Goal: Information Seeking & Learning: Learn about a topic

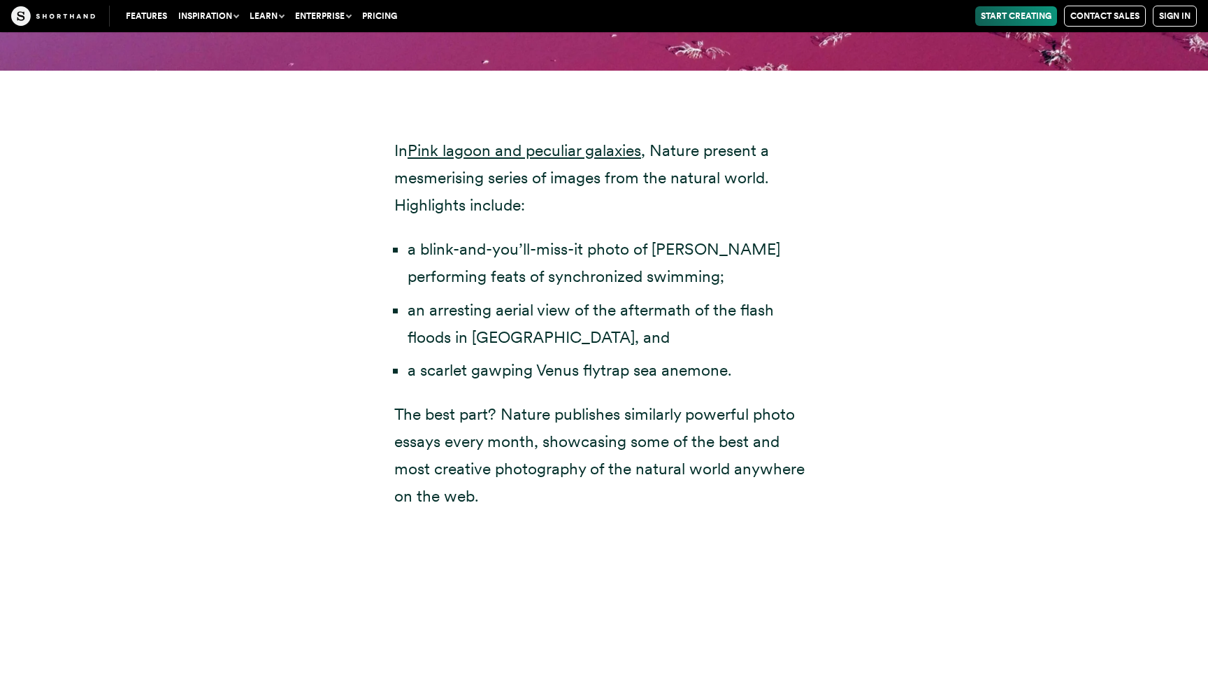
scroll to position [5029, 0]
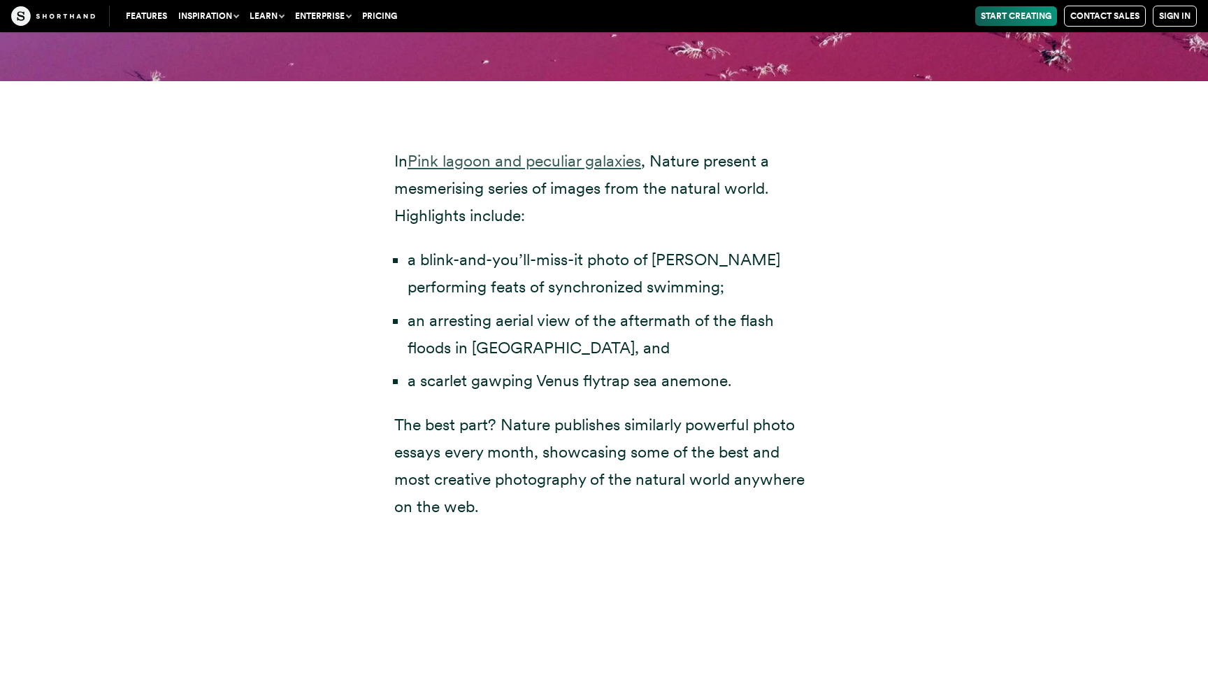
click at [554, 151] on link "Pink lagoon and peculiar galaxies" at bounding box center [525, 161] width 234 height 20
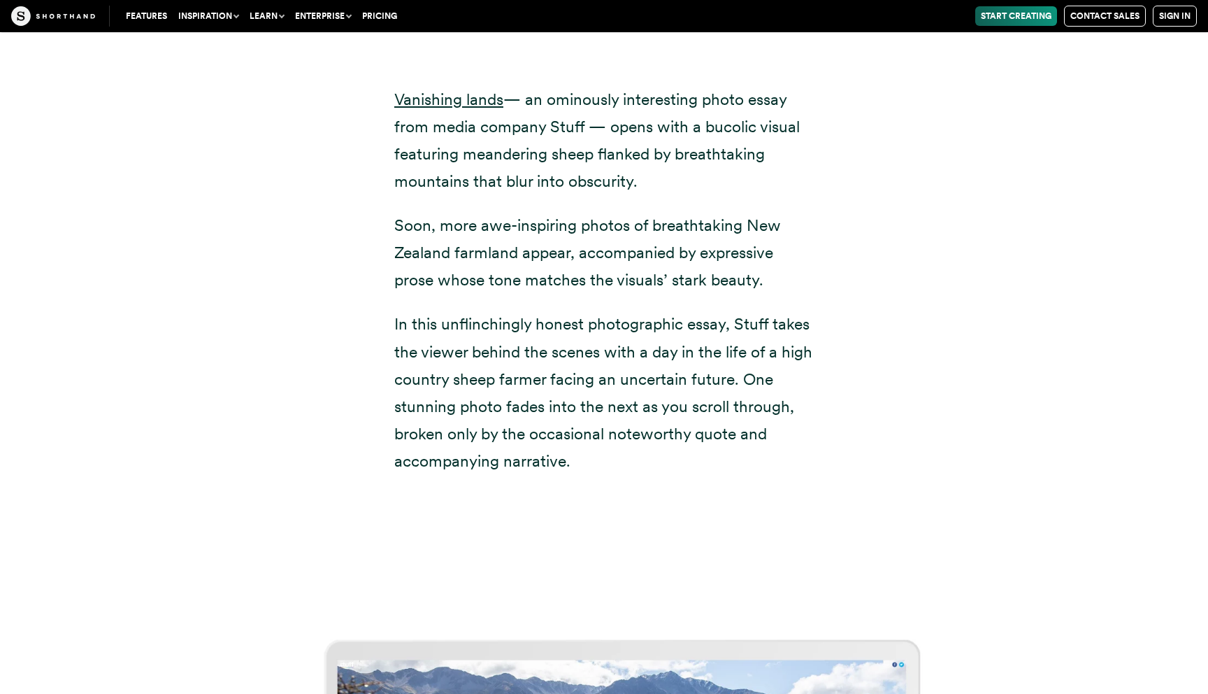
scroll to position [7512, 0]
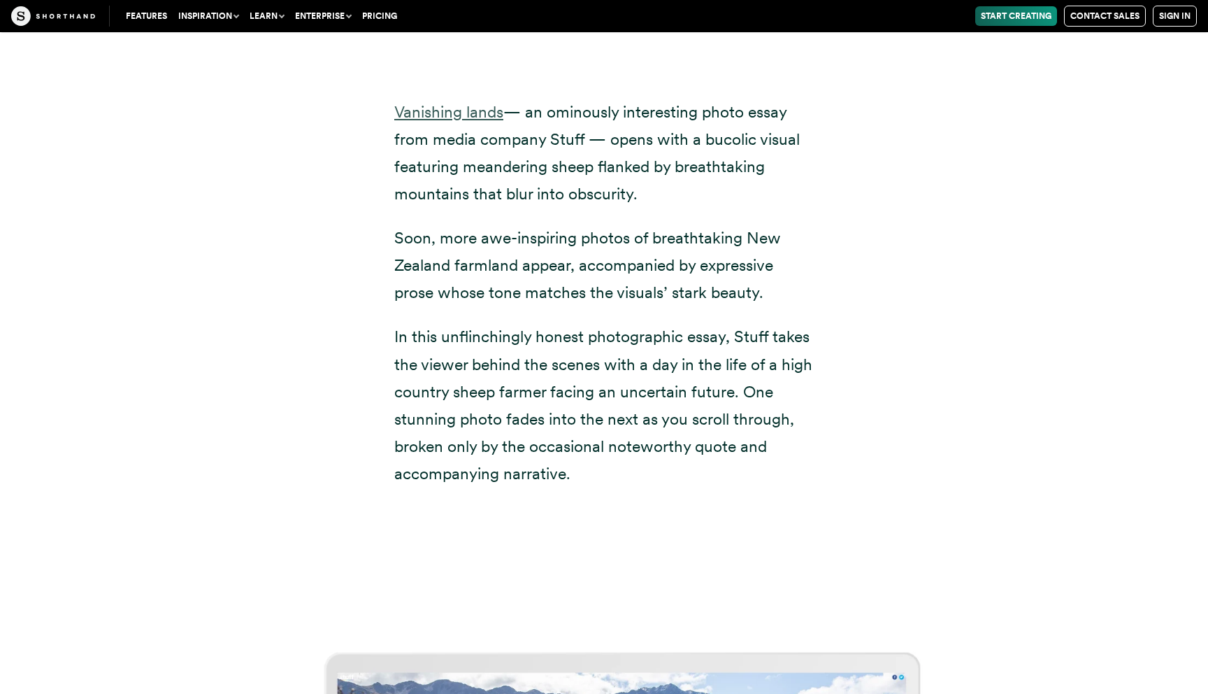
click at [480, 102] on link "Vanishing lands" at bounding box center [448, 112] width 109 height 20
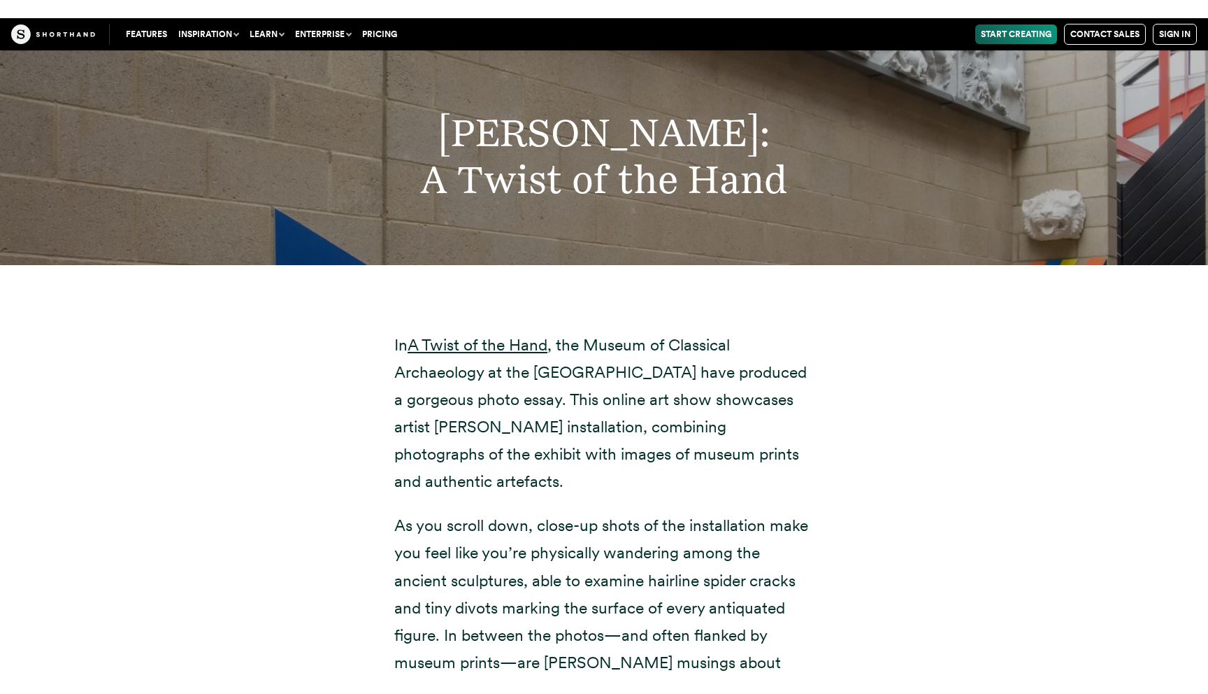
scroll to position [11684, 0]
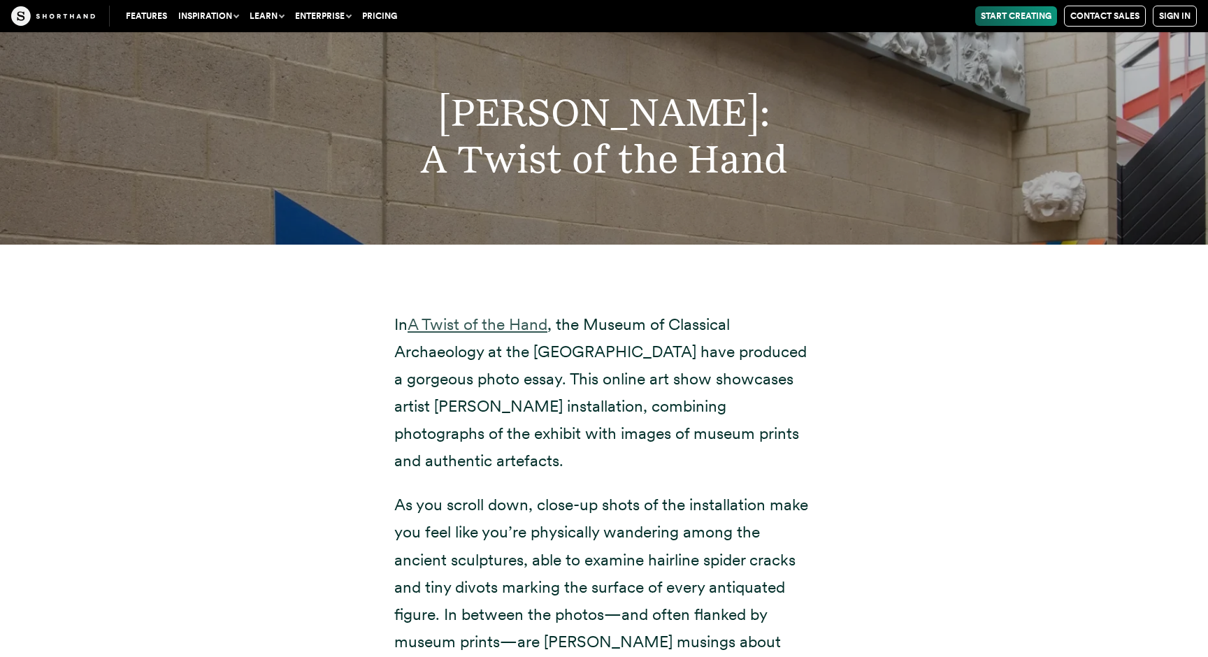
click at [505, 315] on link "A Twist of the Hand" at bounding box center [478, 325] width 140 height 20
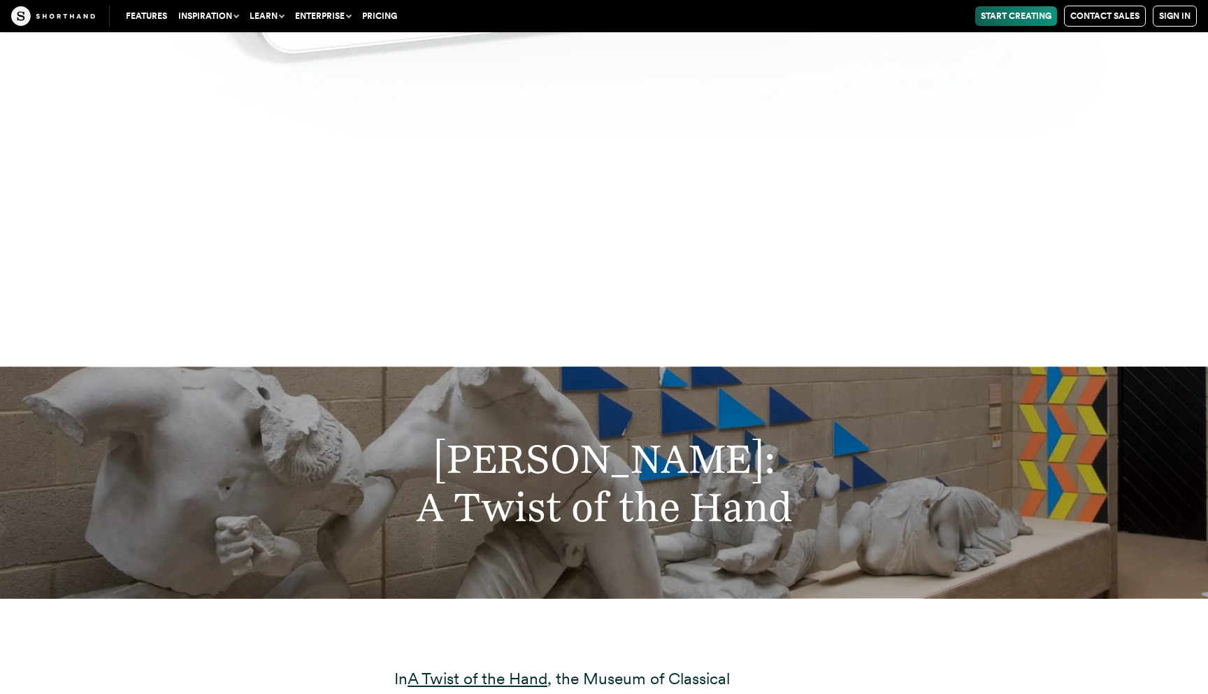
click at [55, 20] on img at bounding box center [53, 16] width 84 height 20
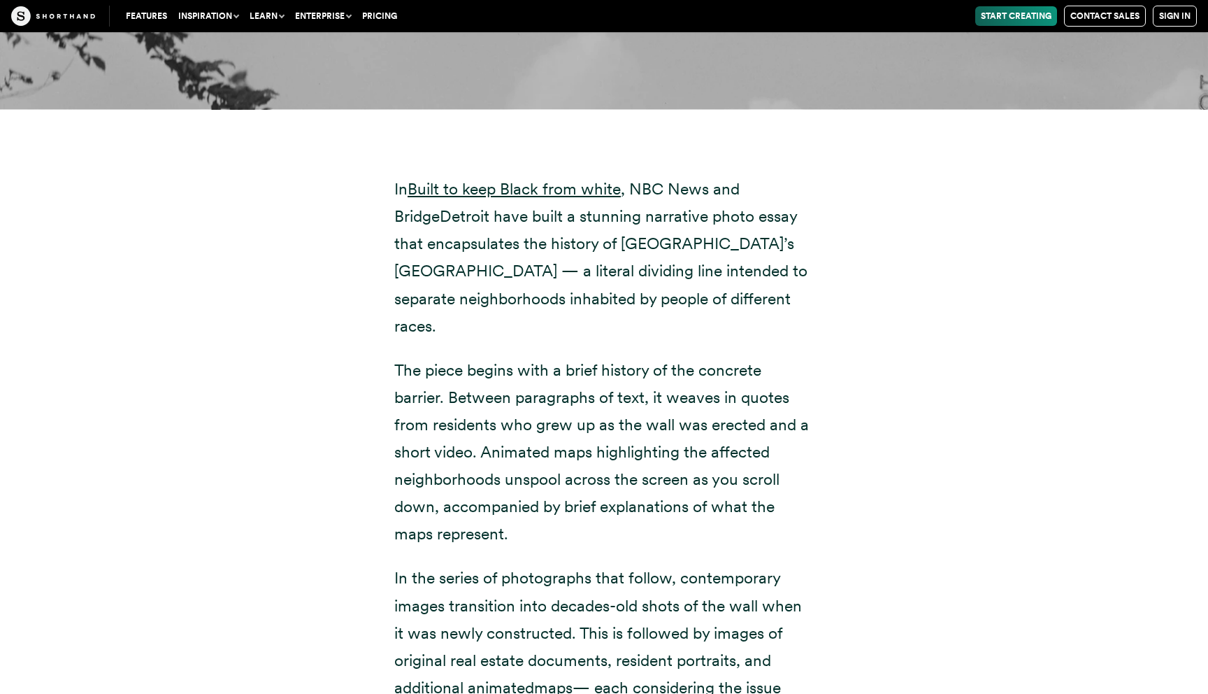
scroll to position [17110, 0]
click at [550, 178] on link "Built to keep Black from white" at bounding box center [514, 188] width 213 height 20
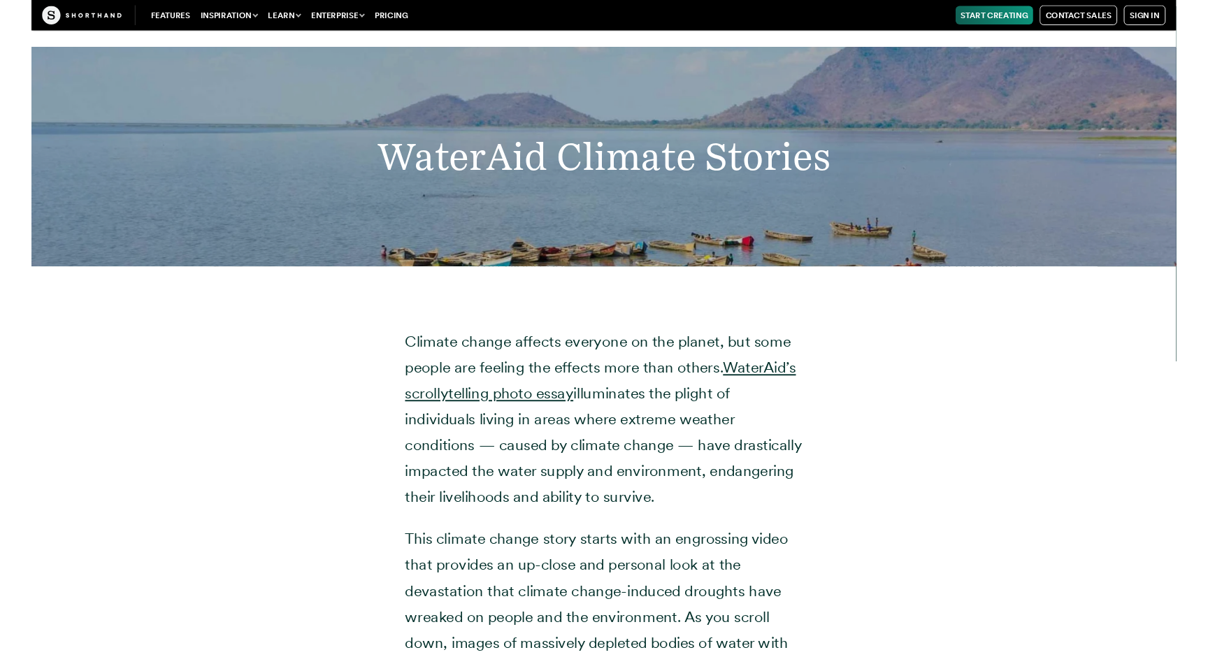
scroll to position [24129, 0]
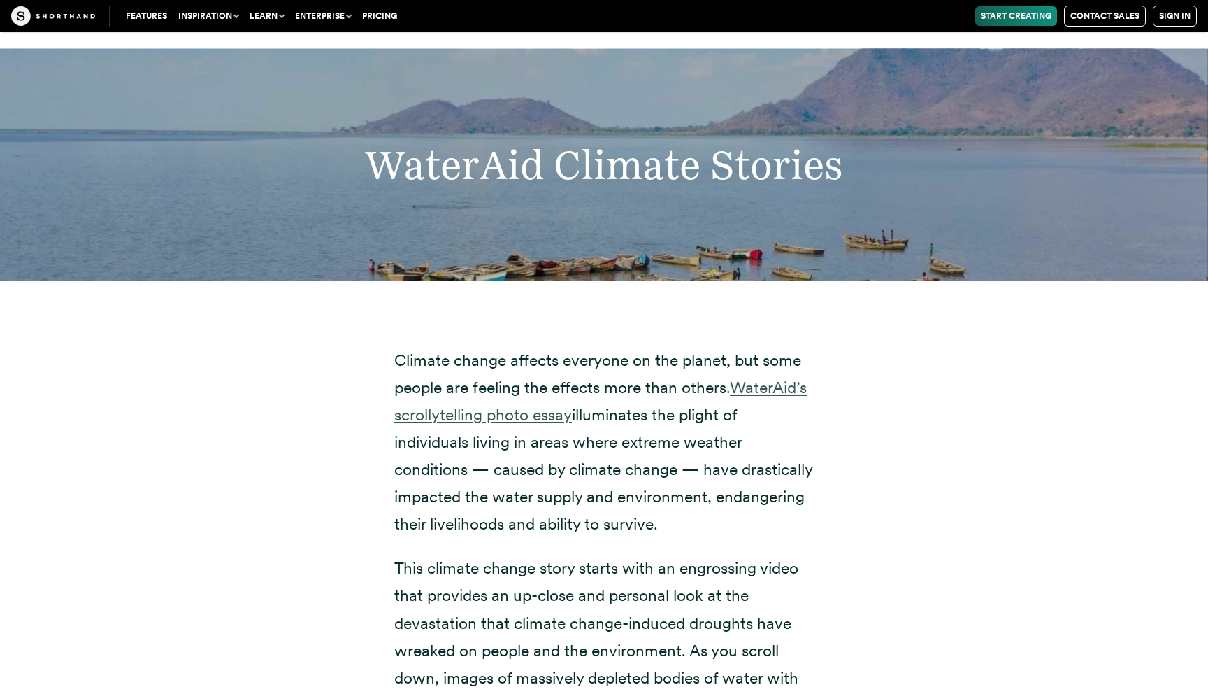
click at [511, 378] on link "WaterAid’s scrollytelling photo essay" at bounding box center [600, 401] width 413 height 47
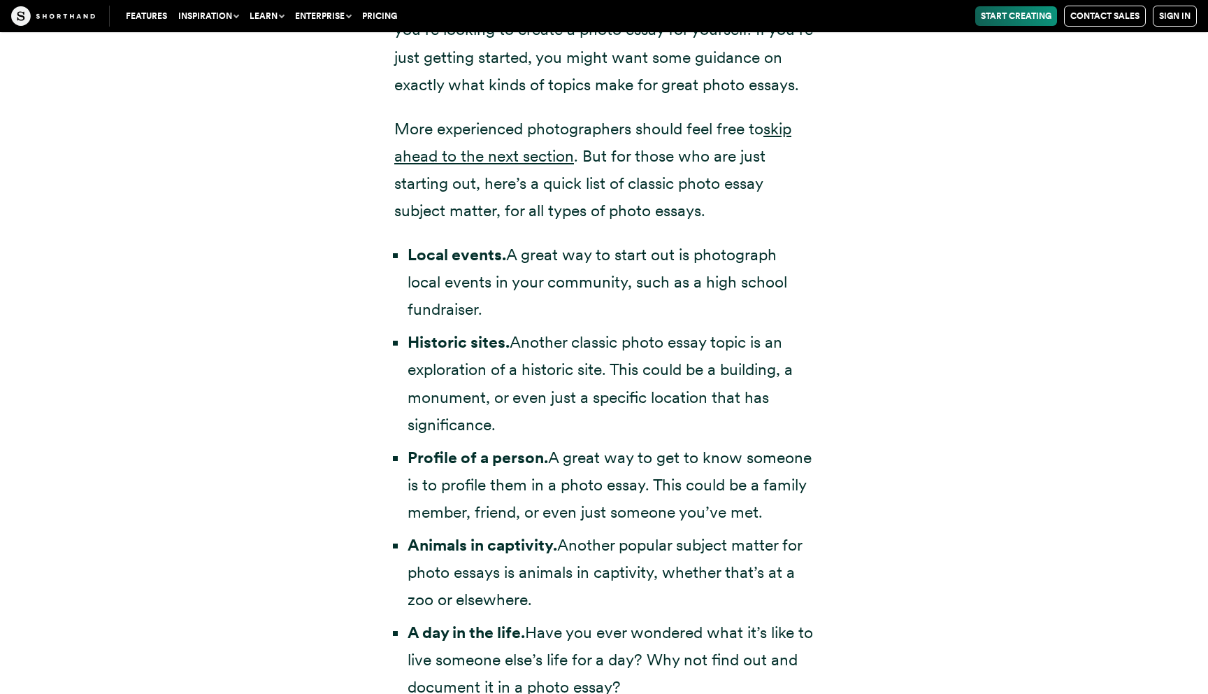
scroll to position [3032, 0]
